Goal: Task Accomplishment & Management: Manage account settings

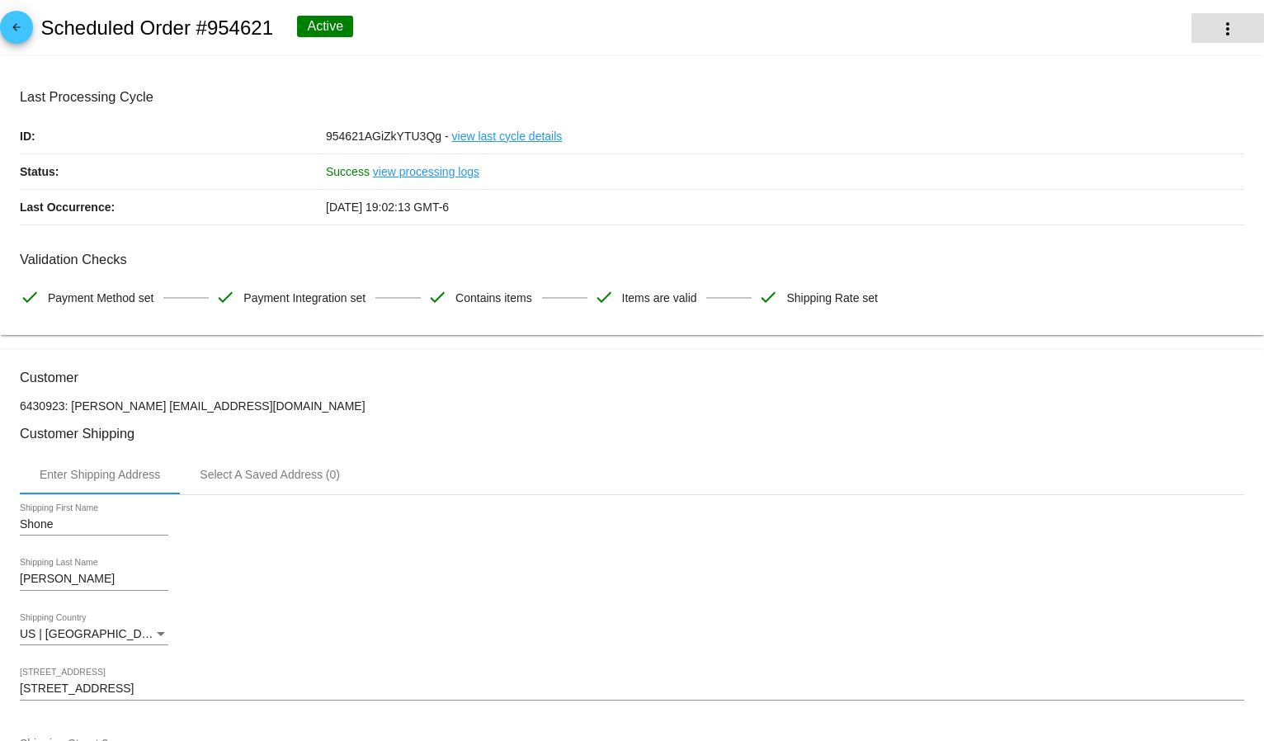
click at [1233, 26] on button "more_vert" at bounding box center [1227, 28] width 73 height 30
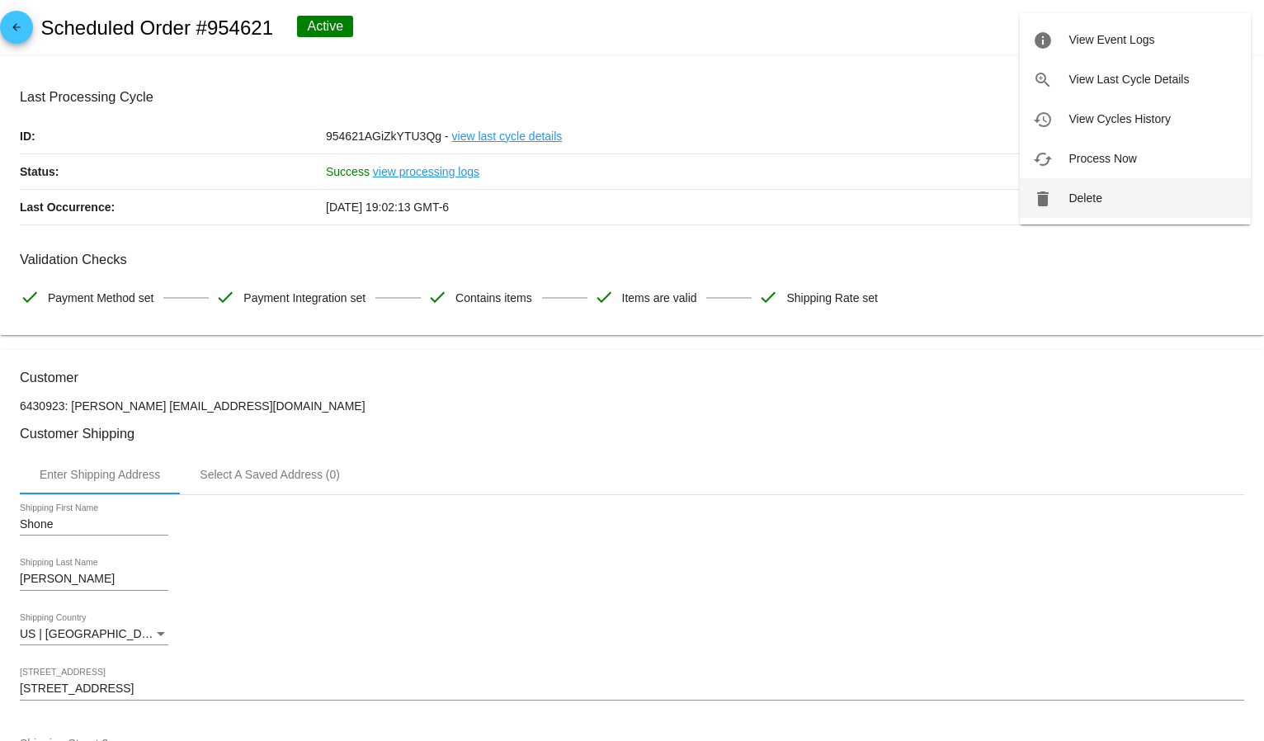
click at [1103, 183] on button "delete Delete" at bounding box center [1135, 198] width 231 height 40
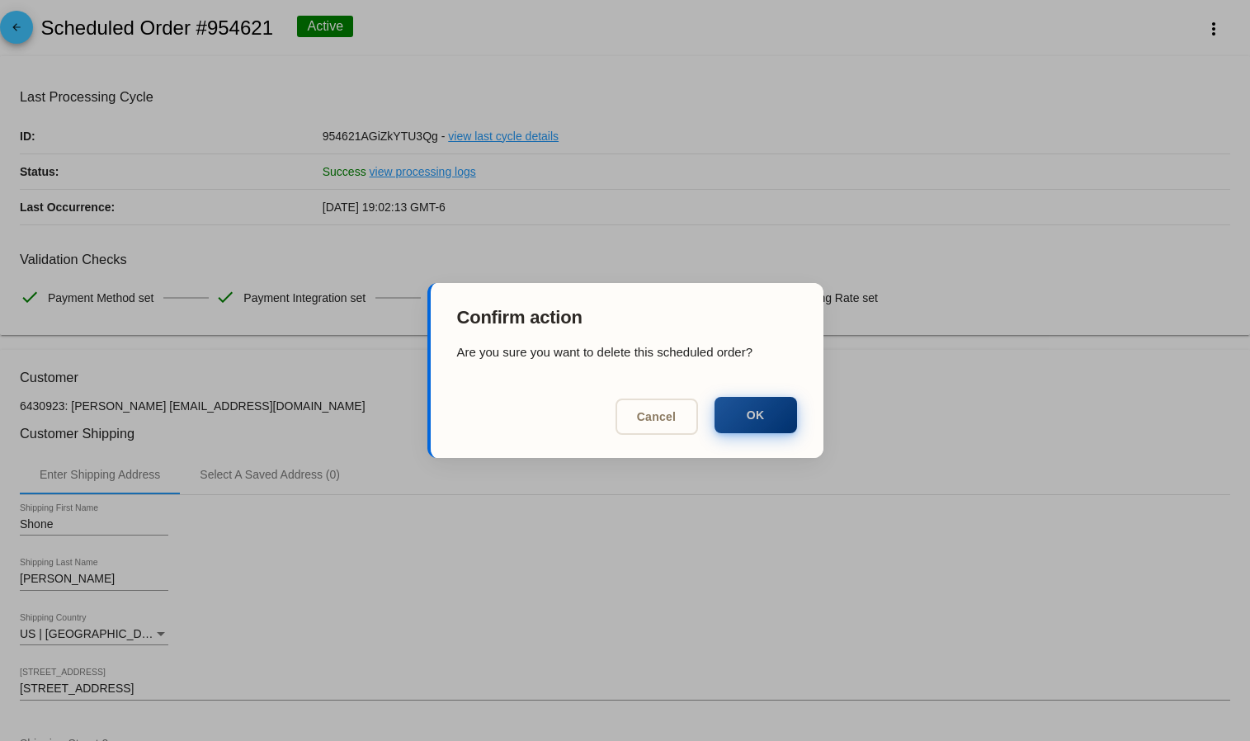
click at [737, 405] on button "OK" at bounding box center [755, 415] width 82 height 36
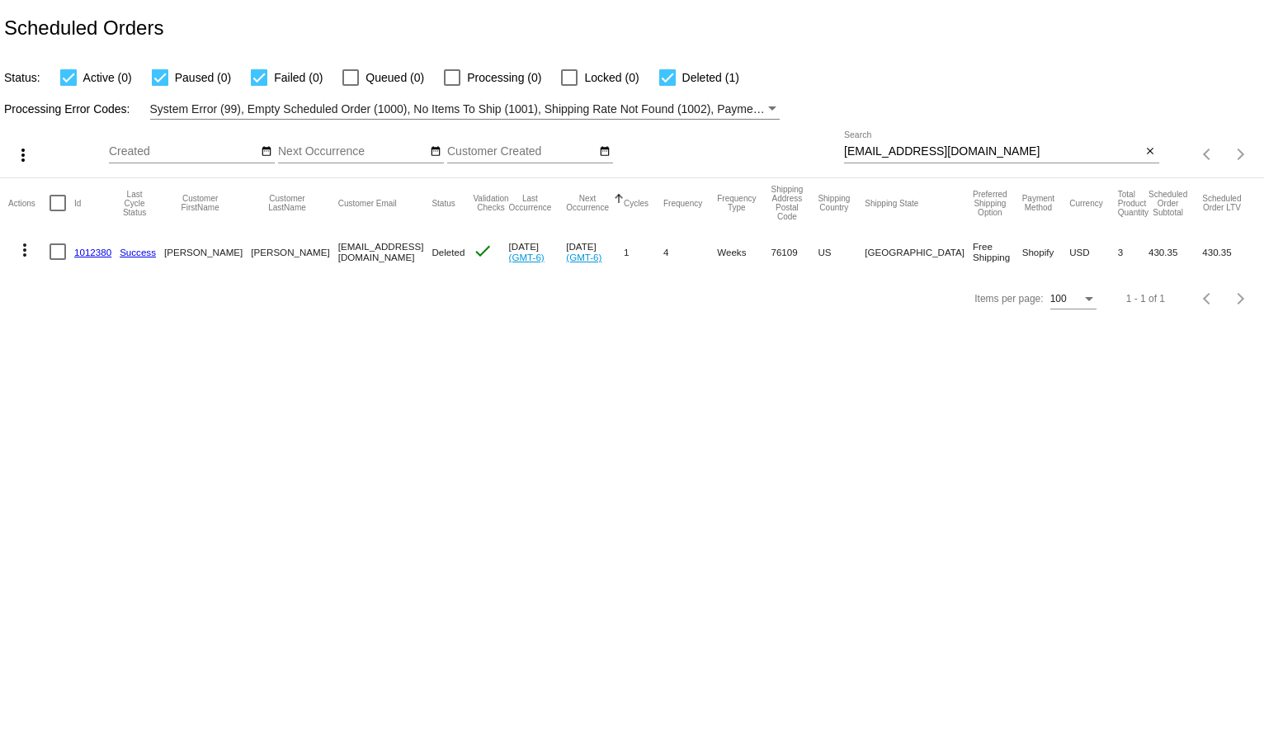
click at [887, 141] on div "[EMAIL_ADDRESS][DOMAIN_NAME] Search" at bounding box center [993, 147] width 298 height 32
click at [889, 140] on div "[EMAIL_ADDRESS][DOMAIN_NAME] Search" at bounding box center [993, 147] width 298 height 32
click at [892, 144] on div "[EMAIL_ADDRESS][DOMAIN_NAME] Search" at bounding box center [993, 147] width 298 height 32
click at [892, 153] on input "[EMAIL_ADDRESS][DOMAIN_NAME]" at bounding box center [993, 151] width 298 height 13
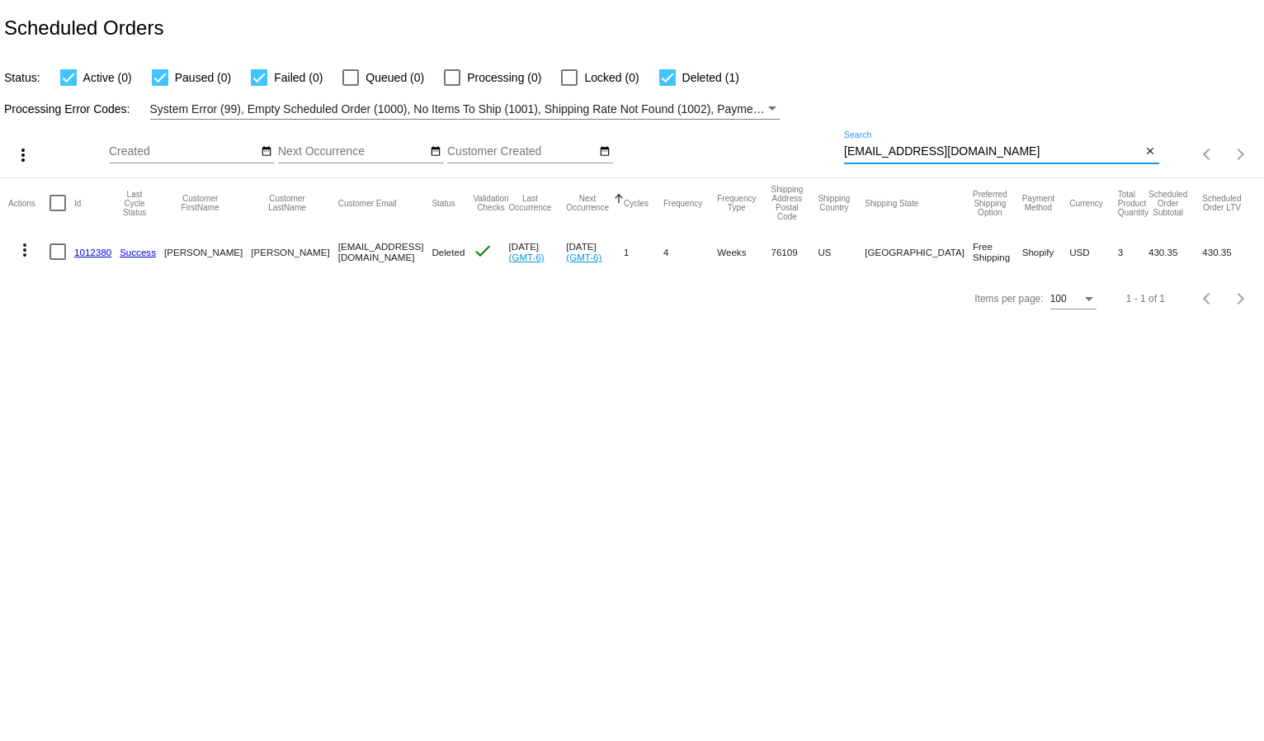
click at [892, 153] on input "[EMAIL_ADDRESS][DOMAIN_NAME]" at bounding box center [993, 151] width 298 height 13
paste input "[EMAIL_ADDRESS]"
type input "[EMAIL_ADDRESS][DOMAIN_NAME]"
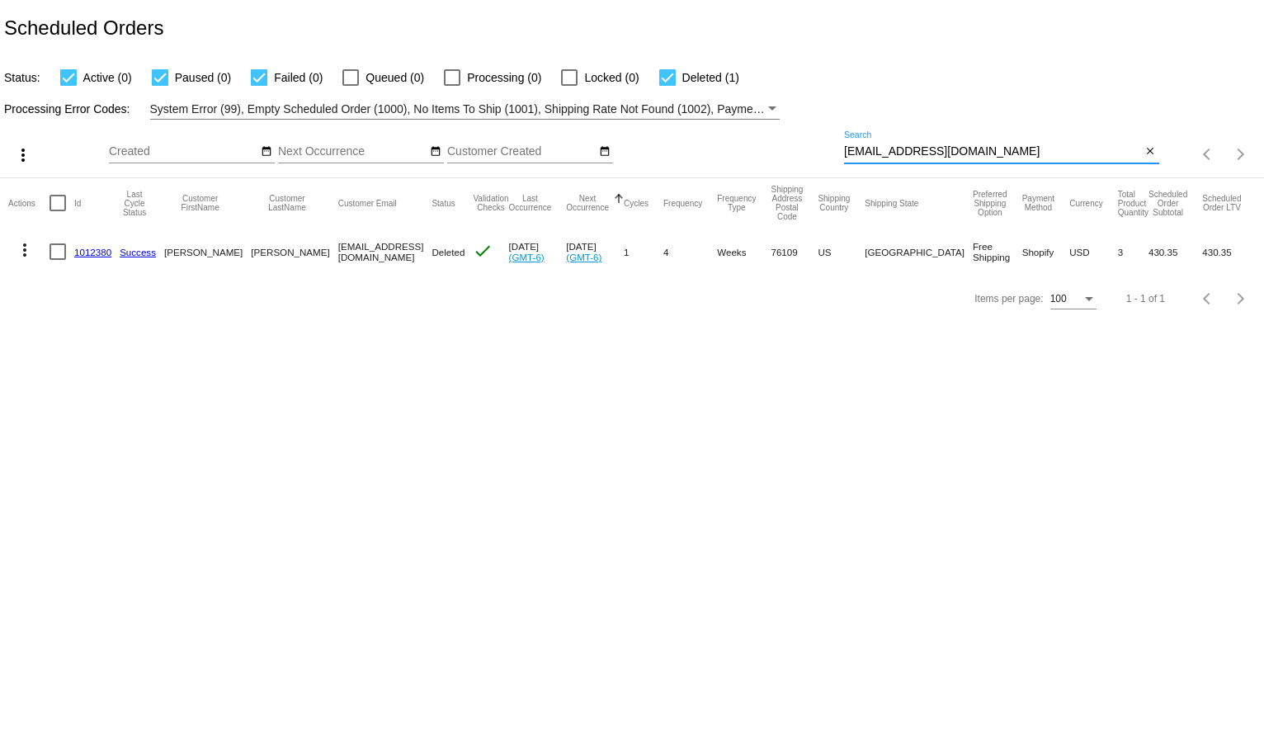
click at [965, 103] on div "Processing Error Codes: System Error (99), Empty Scheduled Order (1000), No Ite…" at bounding box center [632, 103] width 1264 height 32
